Goal: Check status: Check status

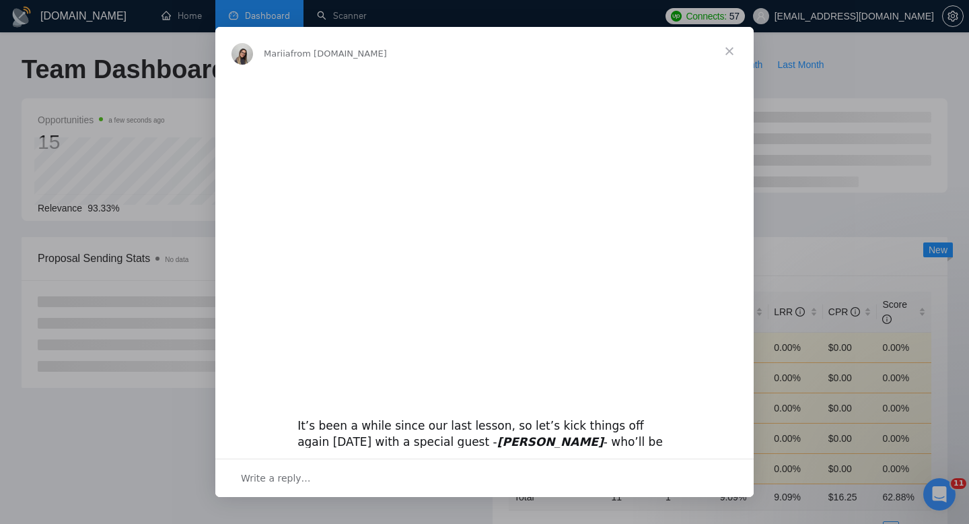
click at [731, 50] on span "Close" at bounding box center [729, 51] width 48 height 48
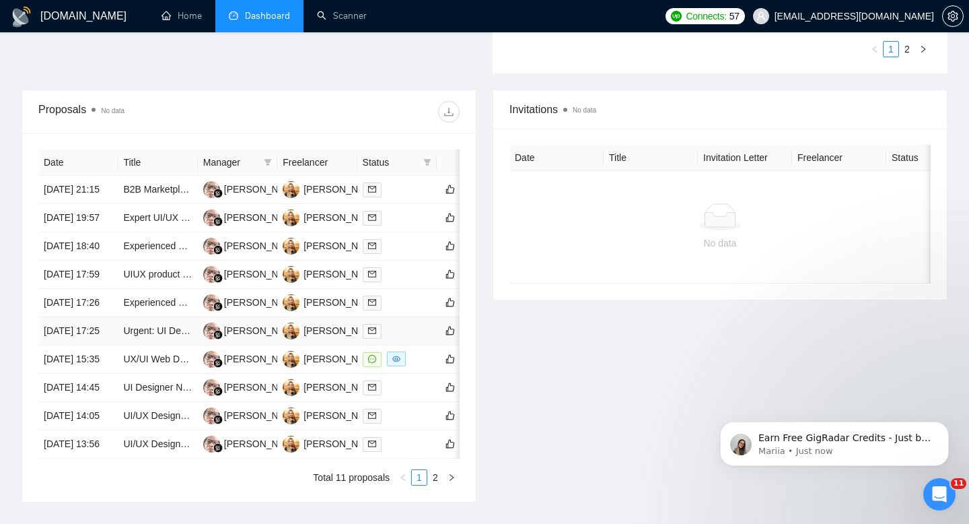
scroll to position [476, 0]
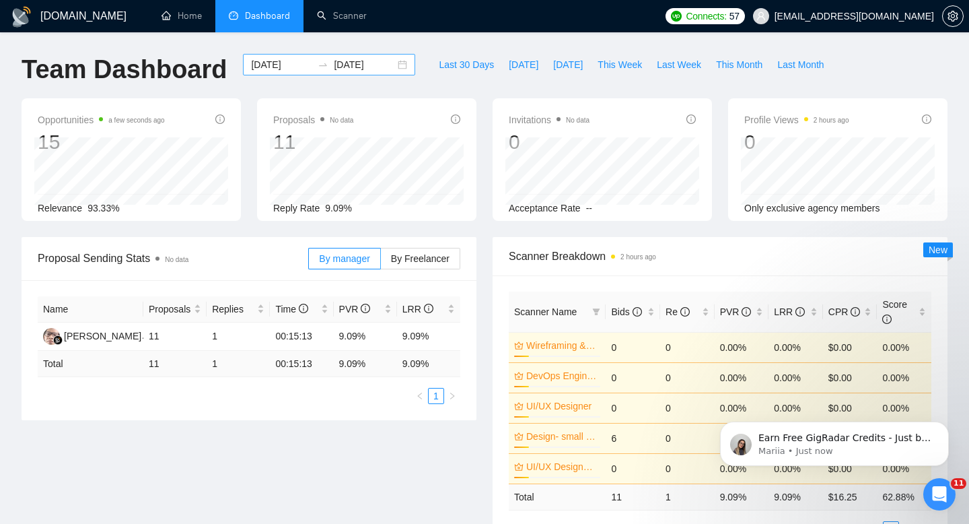
click at [392, 61] on div "[DATE] [DATE]" at bounding box center [329, 65] width 172 height 22
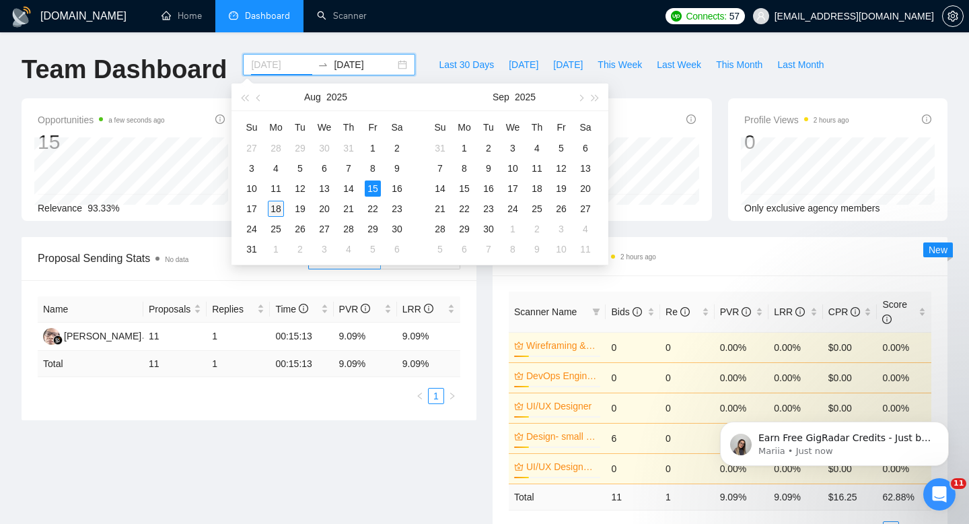
type input "[DATE]"
click at [278, 205] on div "18" at bounding box center [276, 209] width 16 height 16
type input "[DATE]"
click at [374, 186] on table "Su Mo Tu We Th Fr Sa 27 28 29 30 31 1 2 3 4 5 6 7 8 9 10 11 12 13 14 15 16 17 1…" at bounding box center [325, 187] width 170 height 143
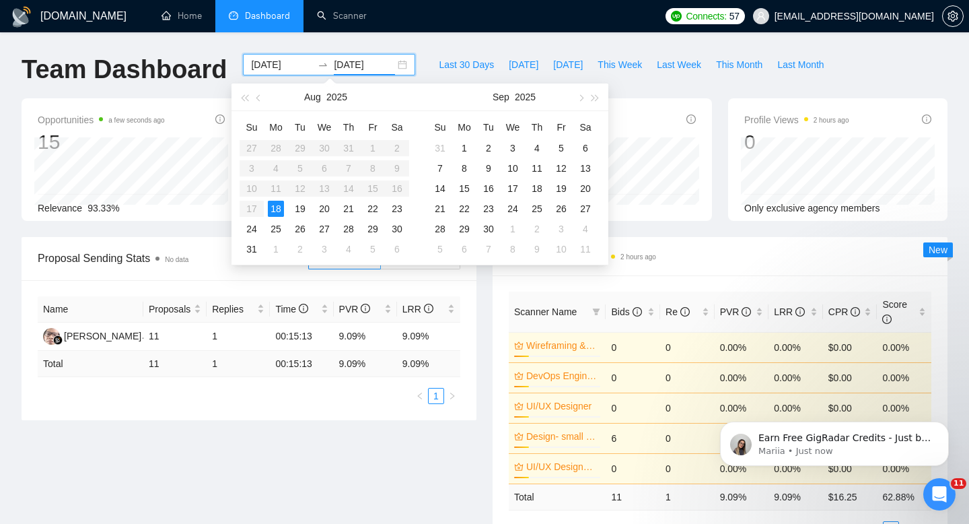
type input "[DATE]"
click at [279, 207] on div "18" at bounding box center [276, 209] width 16 height 16
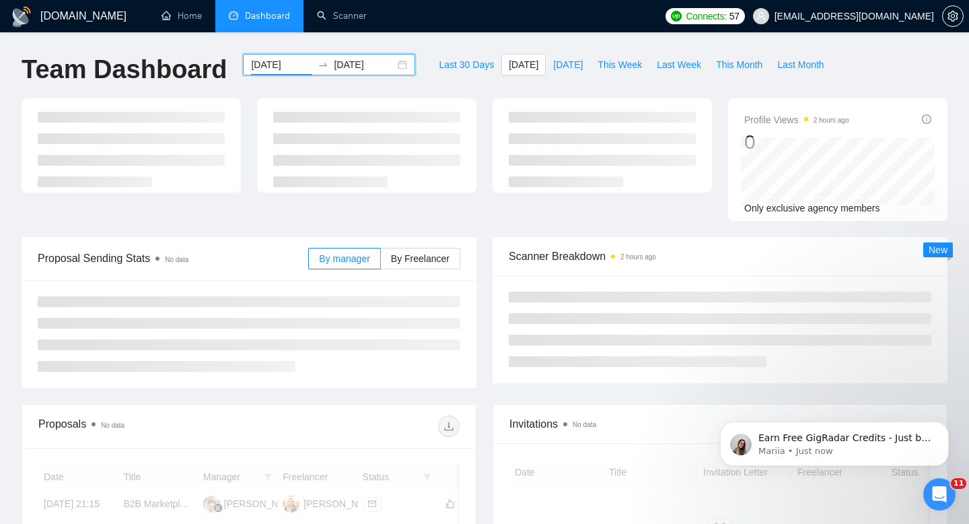
click at [285, 69] on input "[DATE]" at bounding box center [281, 64] width 61 height 15
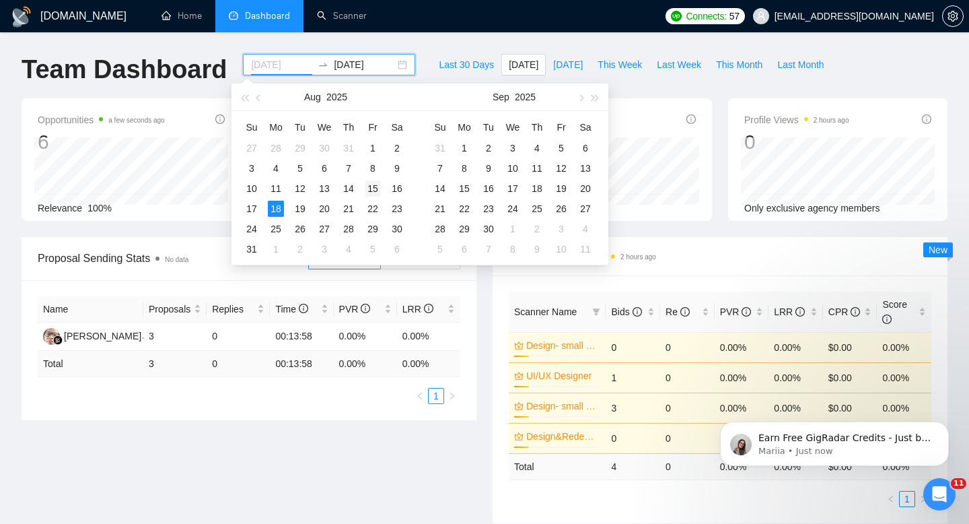
type input "[DATE]"
click at [372, 186] on div "15" at bounding box center [373, 188] width 16 height 16
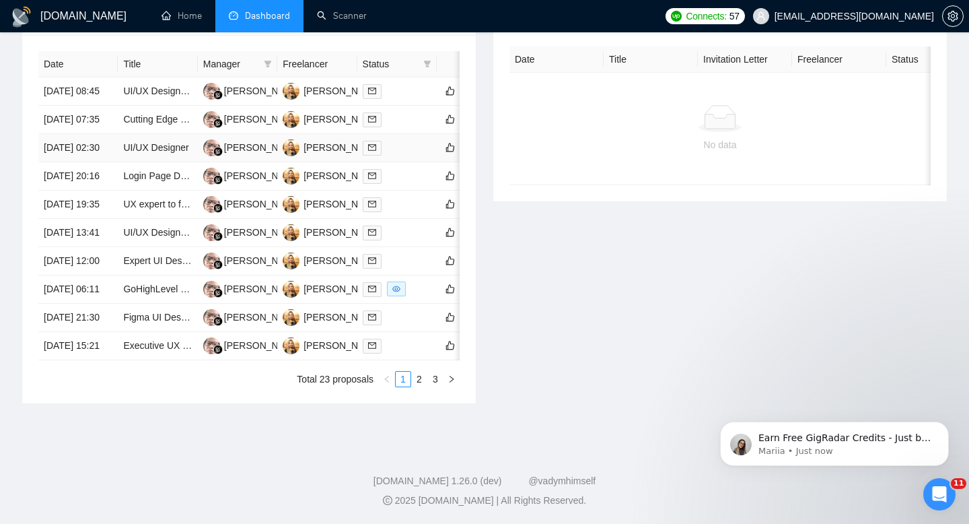
scroll to position [619, 0]
click at [422, 386] on link "2" at bounding box center [419, 379] width 15 height 15
click at [402, 386] on link "1" at bounding box center [403, 379] width 15 height 15
